Goal: Task Accomplishment & Management: Manage account settings

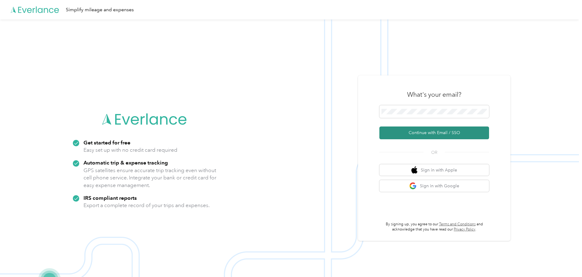
click at [432, 134] on button "Continue with Email / SSO" at bounding box center [434, 133] width 110 height 13
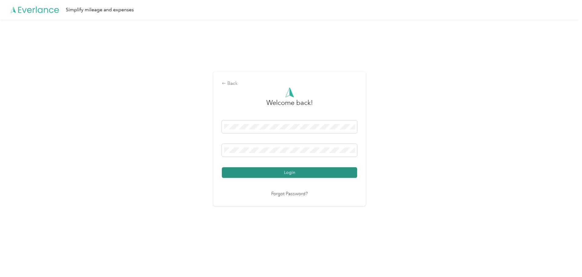
click at [272, 174] on button "Login" at bounding box center [289, 172] width 135 height 11
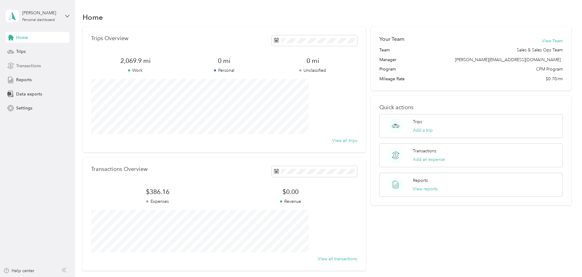
click at [21, 66] on span "Transactions" at bounding box center [28, 66] width 25 height 6
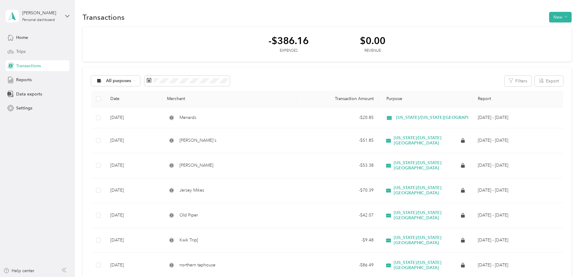
click at [22, 50] on span "Trips" at bounding box center [20, 51] width 9 height 6
